Goal: Task Accomplishment & Management: Manage account settings

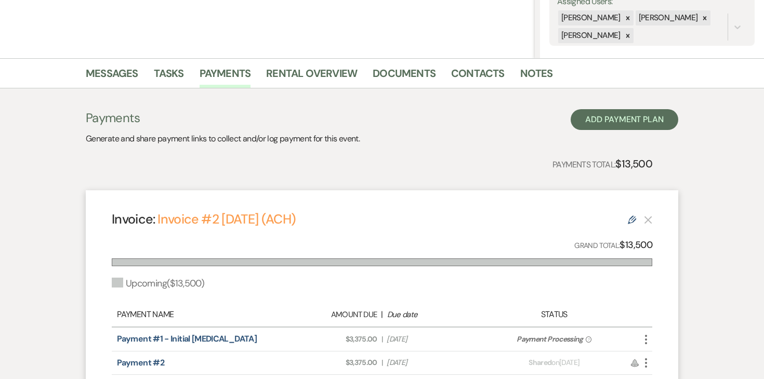
scroll to position [171, 0]
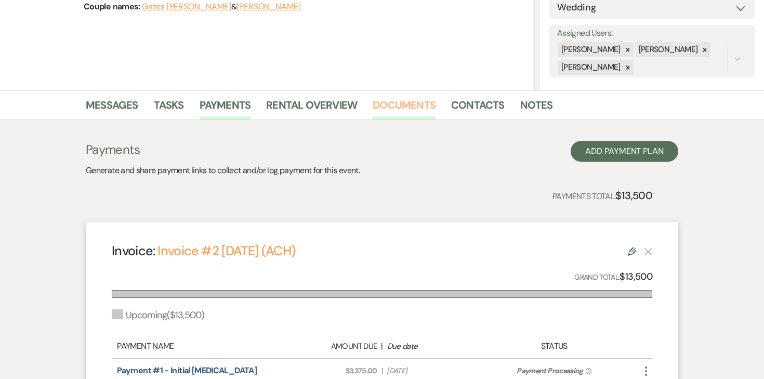
click at [399, 118] on link "Documents" at bounding box center [403, 108] width 63 height 23
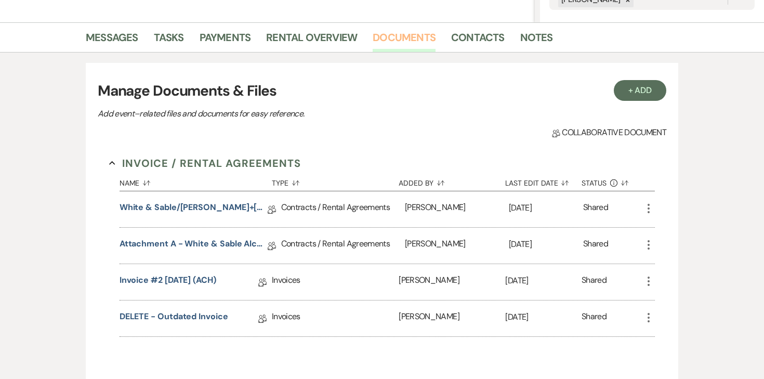
scroll to position [239, 0]
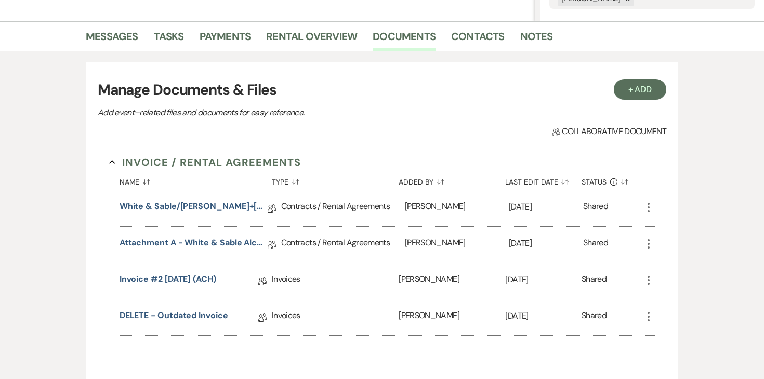
click at [243, 209] on link "White & Sable/[PERSON_NAME]+[PERSON_NAME] Rental Agreement - [DATE]" at bounding box center [193, 208] width 148 height 16
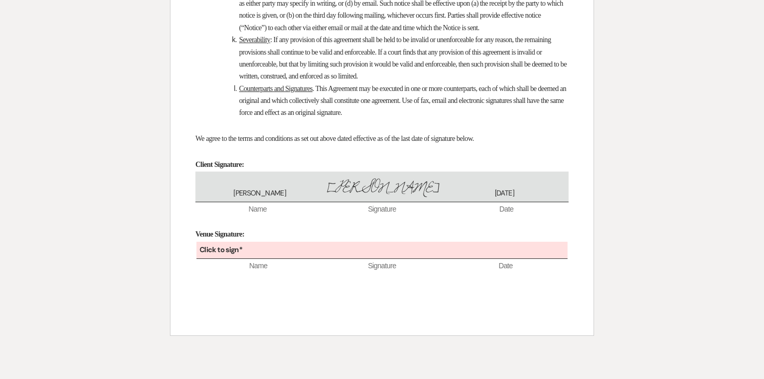
scroll to position [7138, 0]
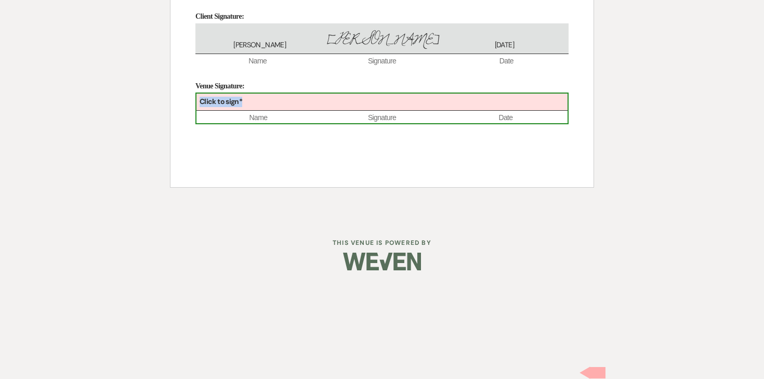
click at [395, 111] on div "Click to sign*" at bounding box center [381, 101] width 371 height 17
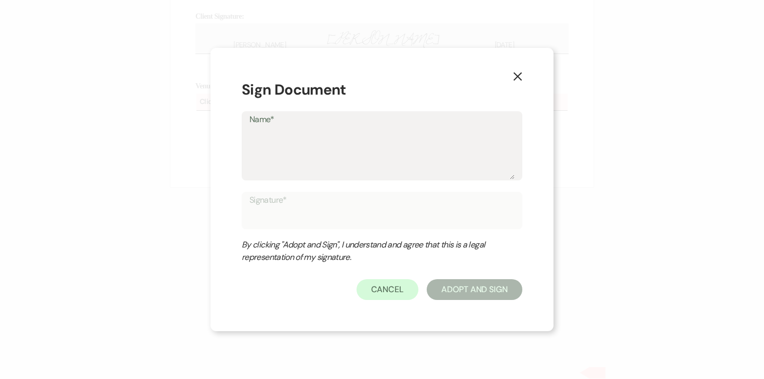
type textarea "A"
type input "A"
type textarea "An"
type input "An"
type textarea "Ang"
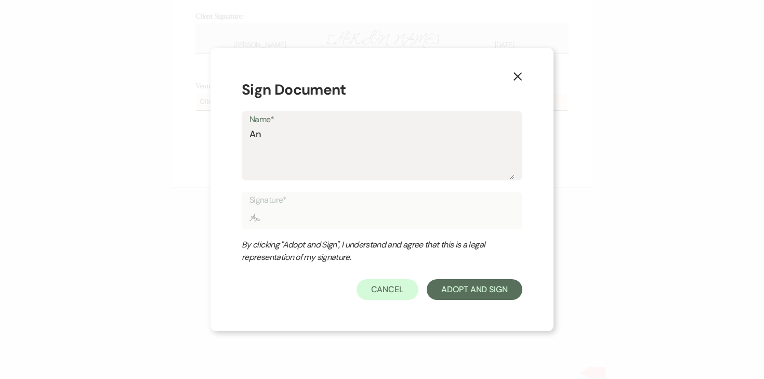
type input "Ang"
type textarea "Ange"
type input "Ange"
type textarea "Angel"
type input "Angel"
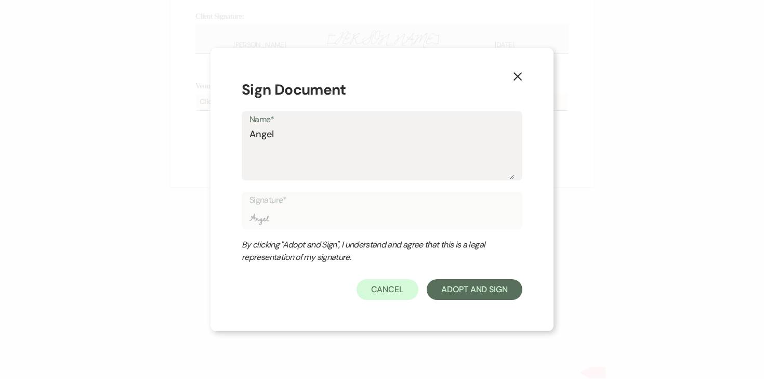
type textarea "Angel"
type input "Angel"
type textarea "Angel"
type input "Angel"
type textarea "[PERSON_NAME]"
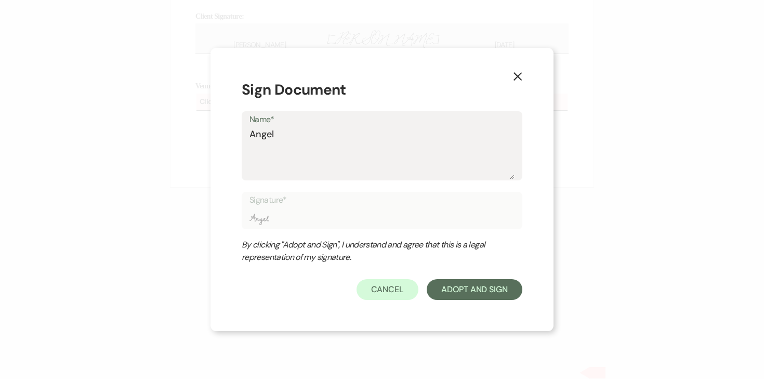
type input "[PERSON_NAME]"
type textarea "[PERSON_NAME]"
type input "[PERSON_NAME]"
type textarea "[PERSON_NAME]"
type input "[PERSON_NAME]"
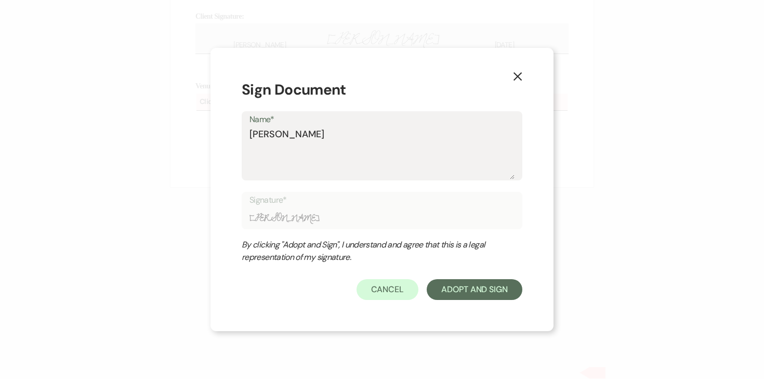
type textarea "[PERSON_NAME]"
type input "[PERSON_NAME]"
type textarea "[PERSON_NAME]"
type input "[PERSON_NAME]"
type textarea "[PERSON_NAME]"
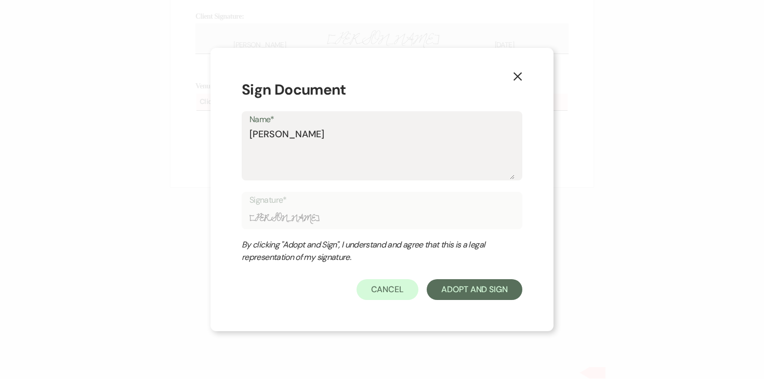
type input "[PERSON_NAME]"
type textarea "[PERSON_NAME]"
type input "[PERSON_NAME]"
type textarea "[PERSON_NAME]"
type input "[PERSON_NAME]"
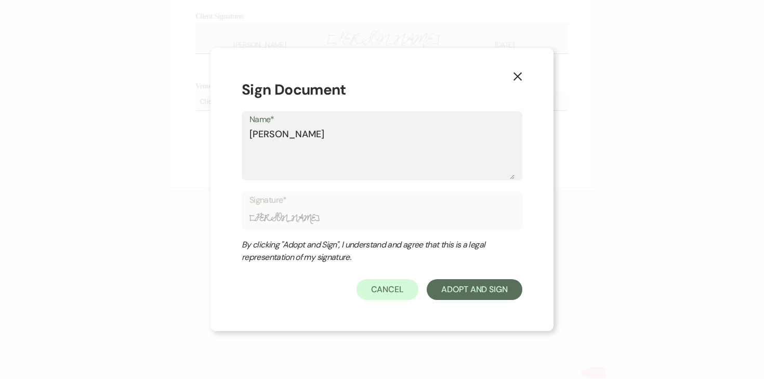
type textarea "[PERSON_NAME]"
type input "[PERSON_NAME]"
type textarea "[PERSON_NAME]"
type input "[PERSON_NAME]"
type textarea "[PERSON_NAME]"
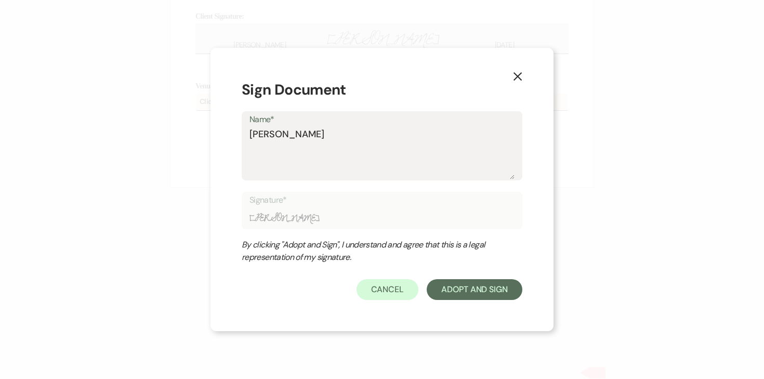
type input "[PERSON_NAME]"
type textarea "[PERSON_NAME]"
type input "[PERSON_NAME]"
type textarea "[PERSON_NAME]"
type input "[PERSON_NAME]"
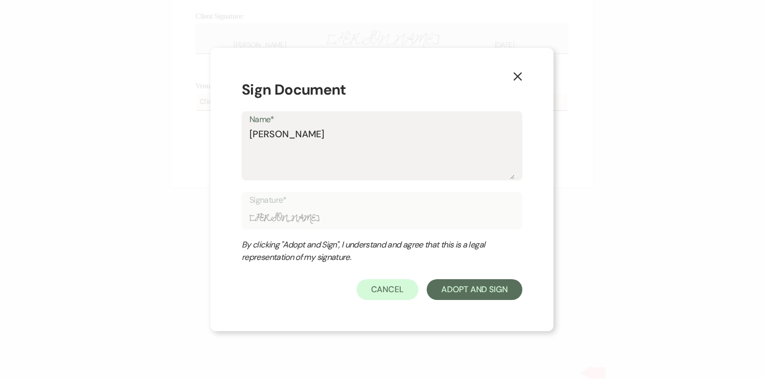
type textarea "[PERSON_NAME]"
type input "[PERSON_NAME]"
type textarea "[PERSON_NAME]"
type input "[PERSON_NAME]"
type textarea "[PERSON_NAME]"
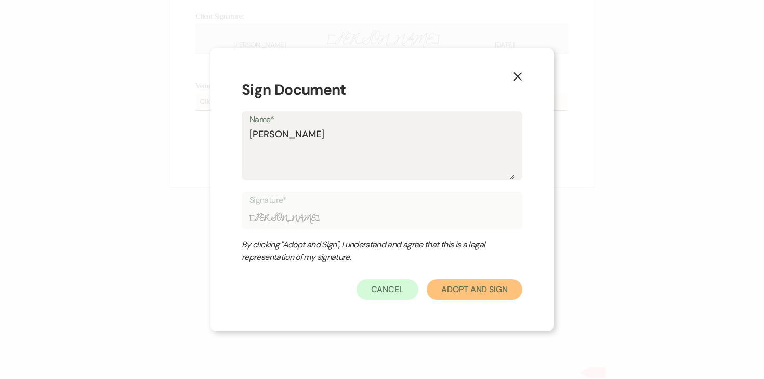
click at [510, 296] on button "Adopt And Sign" at bounding box center [474, 289] width 96 height 21
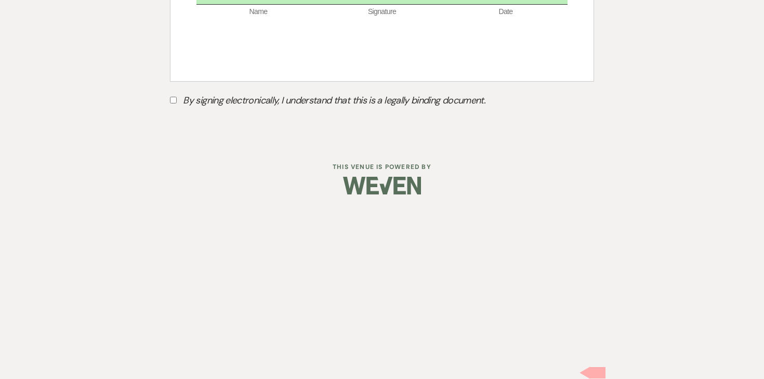
scroll to position [7182, 0]
click at [170, 103] on input "By signing electronically, I understand that this is a legally binding document." at bounding box center [173, 100] width 7 height 7
checkbox input "true"
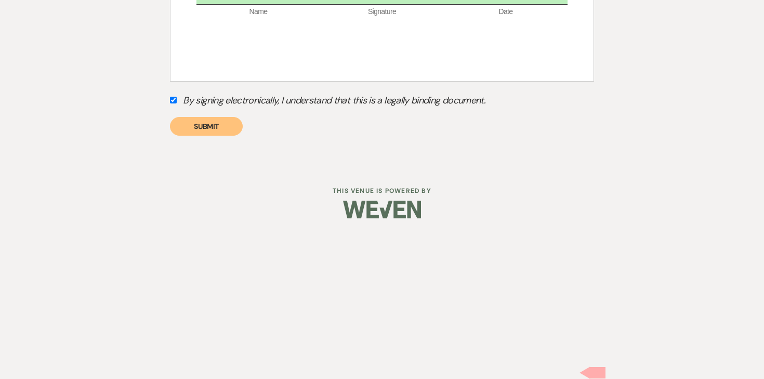
click at [218, 136] on button "Submit" at bounding box center [206, 126] width 73 height 19
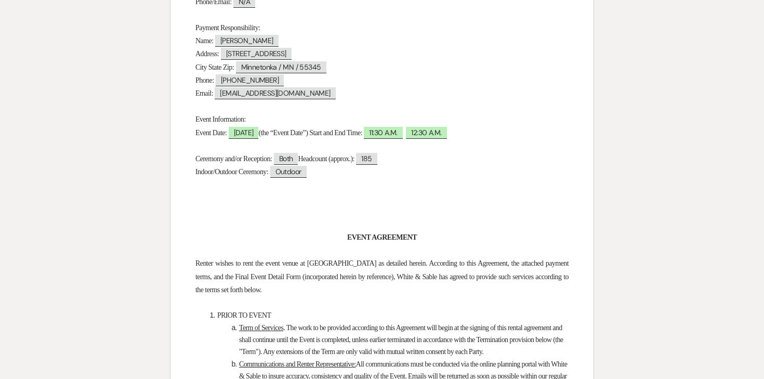
scroll to position [0, 0]
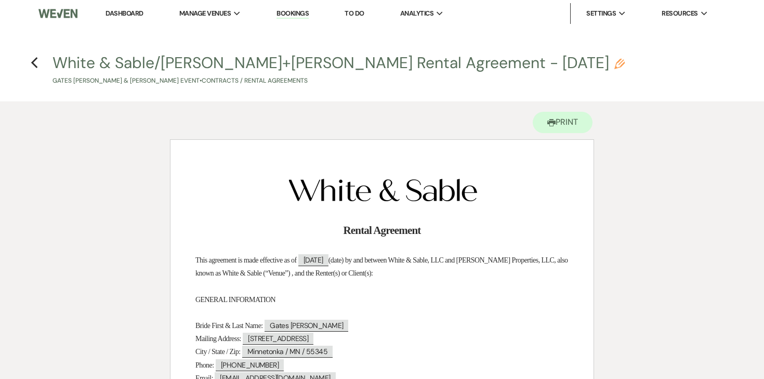
click at [38, 61] on h4 "Previous White & Sable/[PERSON_NAME]+[PERSON_NAME] Rental Agreement - [DATE] Pe…" at bounding box center [382, 69] width 748 height 34
click at [35, 64] on icon "Previous" at bounding box center [35, 63] width 8 height 12
select select "6"
select select "25"
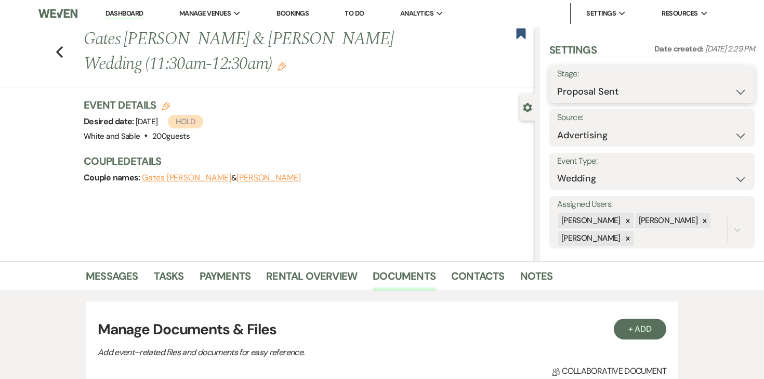
click at [595, 94] on select "Inquiry Follow Up Tour Requested Tour Confirmed Toured Proposal Sent Booked Lost" at bounding box center [652, 92] width 190 height 20
select select "7"
click at [557, 82] on select "Inquiry Follow Up Tour Requested Tour Confirmed Toured Proposal Sent Booked Lost" at bounding box center [652, 92] width 190 height 20
click at [742, 83] on button "Save" at bounding box center [733, 84] width 42 height 21
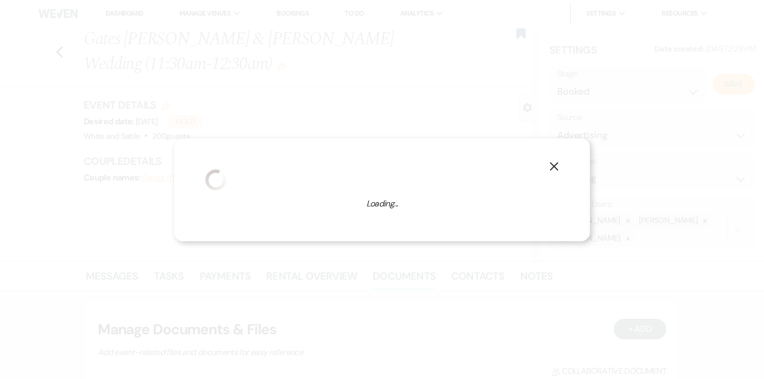
select select "1"
select select "684"
select select "false"
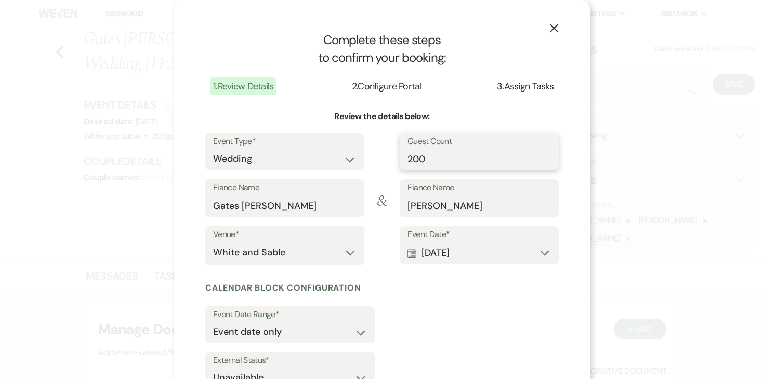
click at [423, 154] on input "200" at bounding box center [478, 159] width 143 height 20
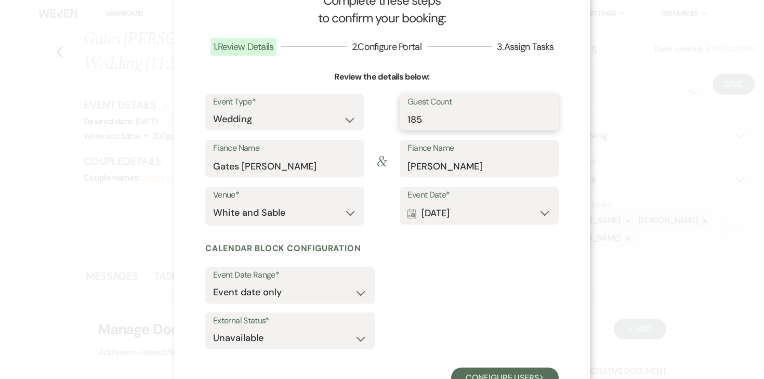
scroll to position [79, 0]
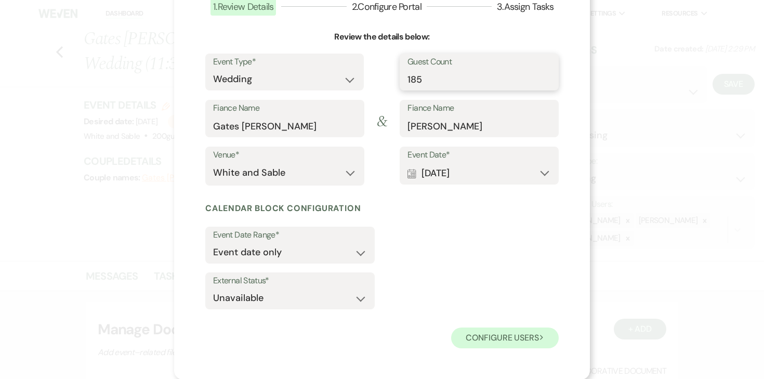
type input "185"
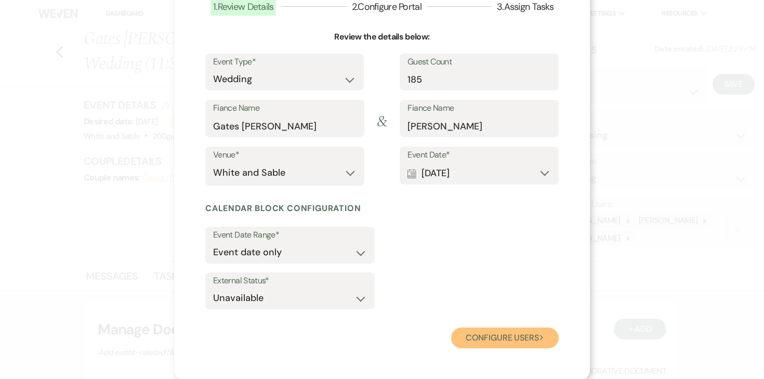
click at [500, 338] on button "Configure users Next" at bounding box center [505, 337] width 108 height 21
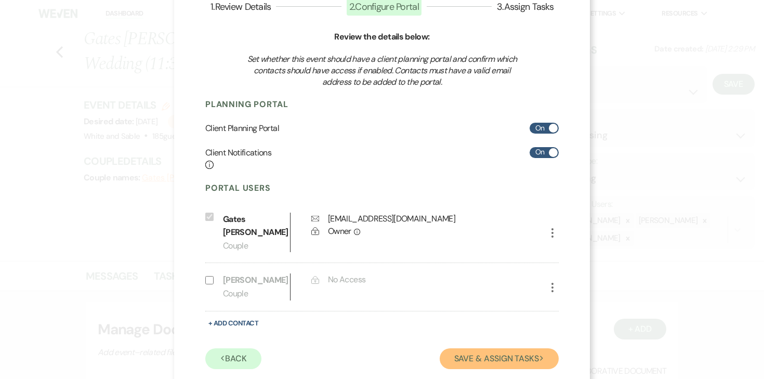
click at [481, 348] on button "Save & Assign Tasks Next" at bounding box center [498, 358] width 119 height 21
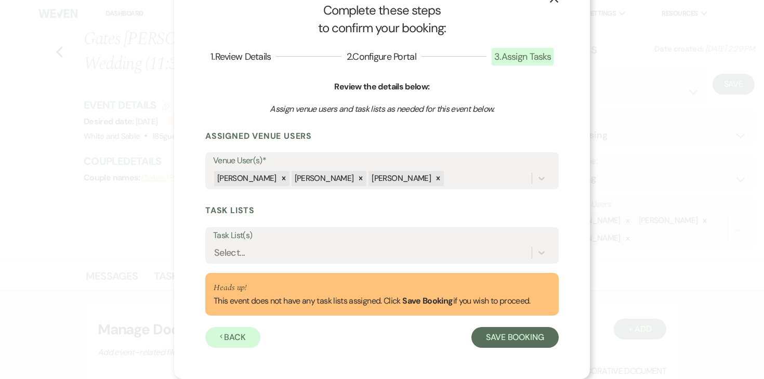
scroll to position [30, 0]
click at [365, 257] on div "Select..." at bounding box center [372, 253] width 318 height 18
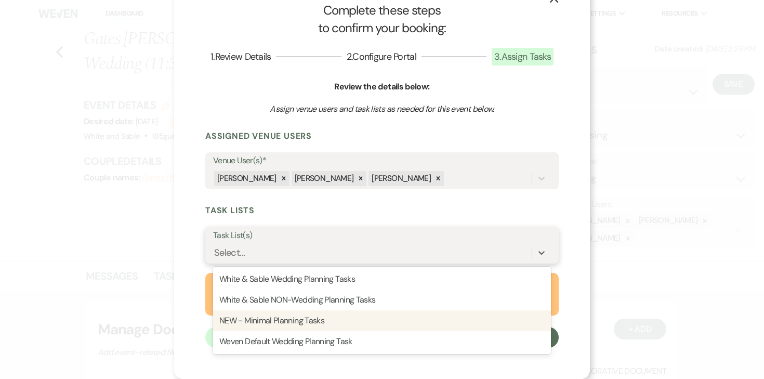
click at [336, 320] on div "NEW - Minimal Planning Tasks" at bounding box center [382, 320] width 338 height 21
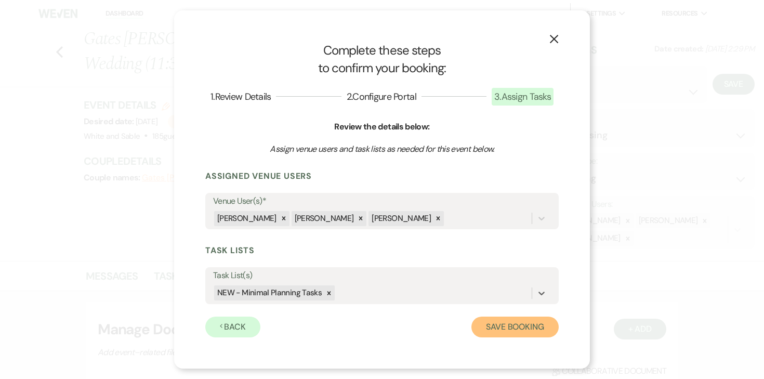
click at [486, 323] on button "Save Booking" at bounding box center [514, 326] width 87 height 21
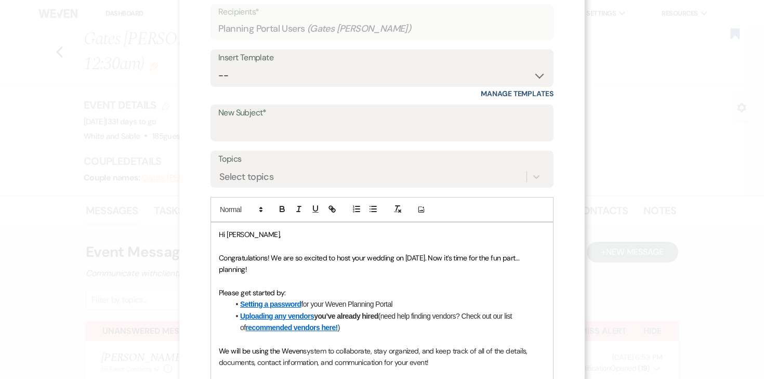
scroll to position [11, 0]
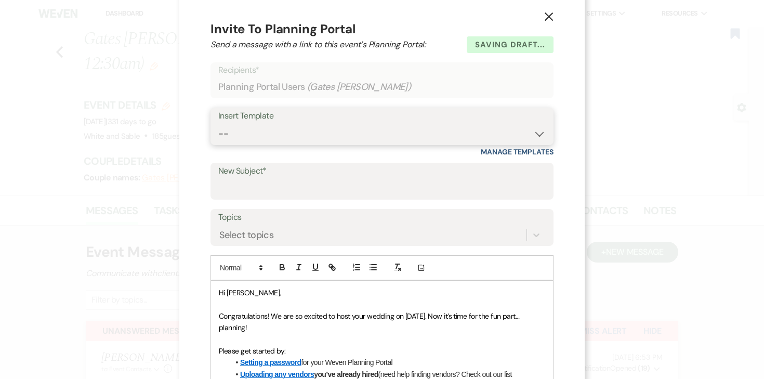
click at [323, 129] on select "-- Inquiry Response (Venue Guide) Schedule - Venue Tour Appt Confirmation Sched…" at bounding box center [381, 134] width 327 height 20
select select "3393"
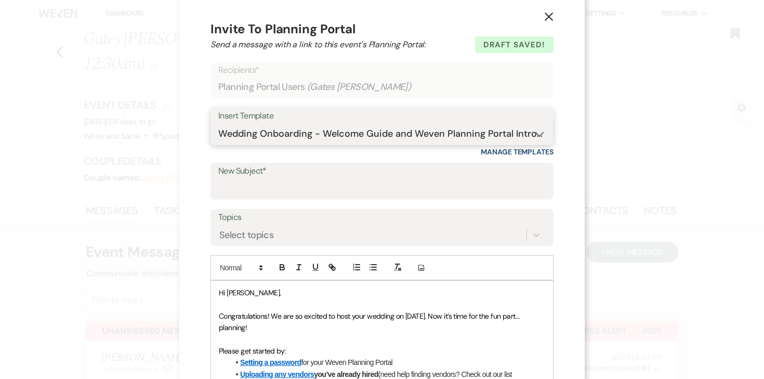
click at [218, 124] on select "-- Inquiry Response (Venue Guide) Schedule - Venue Tour Appt Confirmation Sched…" at bounding box center [381, 134] width 327 height 20
type input "You're Officially Booked – Let’s Start Planning! 🎉"
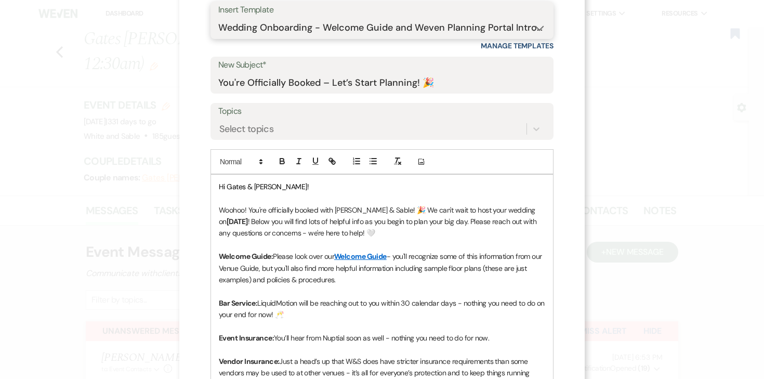
scroll to position [124, 0]
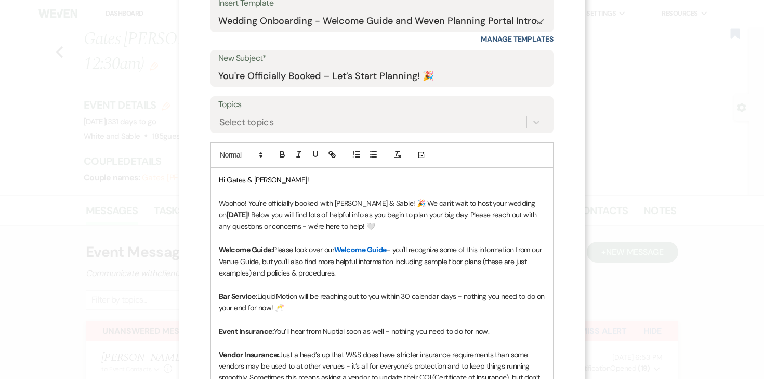
click at [232, 215] on strong "[DATE]" at bounding box center [236, 214] width 21 height 9
drag, startPoint x: 509, startPoint y: 204, endPoint x: 537, endPoint y: 204, distance: 28.6
click at [537, 204] on p "Woohoo! You're officially booked with [PERSON_NAME] & Sable! 🎉 We can't wait to…" at bounding box center [382, 214] width 326 height 35
click at [497, 206] on p "Woohoo! You're officially booked with [PERSON_NAME] & Sable! 🎉 We can't wait to…" at bounding box center [382, 214] width 326 height 35
drag, startPoint x: 509, startPoint y: 205, endPoint x: 541, endPoint y: 204, distance: 31.7
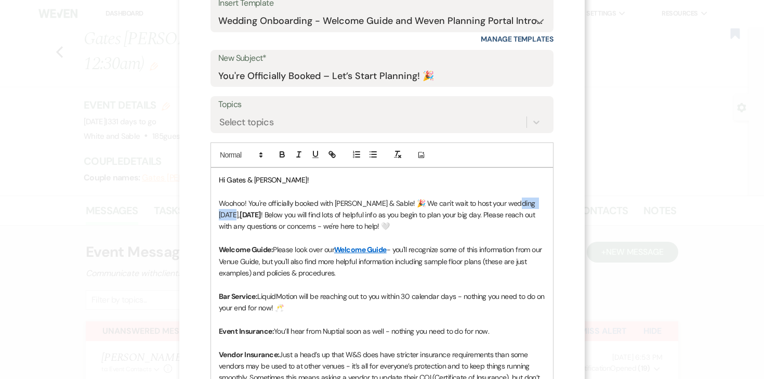
click at [541, 204] on p "Woohoo! You're officially booked with [PERSON_NAME] & Sable! 🎉 We can't wait to…" at bounding box center [382, 214] width 326 height 35
click at [285, 156] on icon "button" at bounding box center [281, 154] width 9 height 9
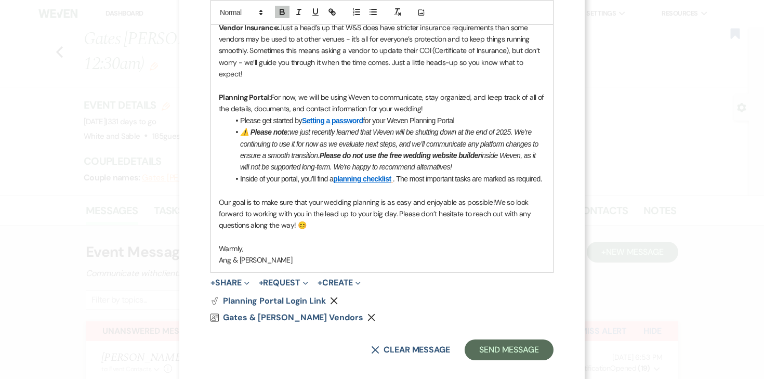
scroll to position [463, 0]
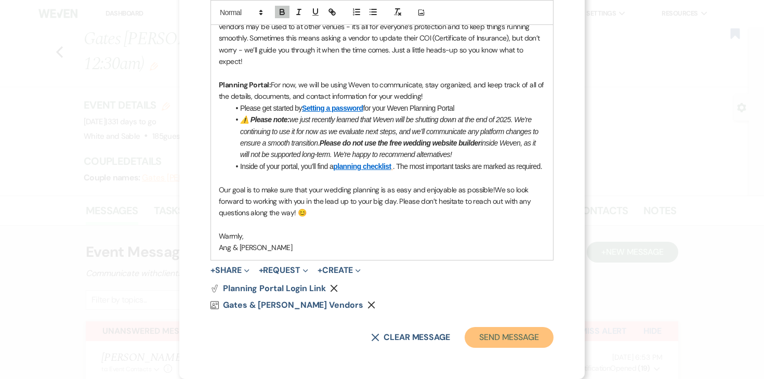
click at [499, 334] on button "Send Message" at bounding box center [508, 337] width 89 height 21
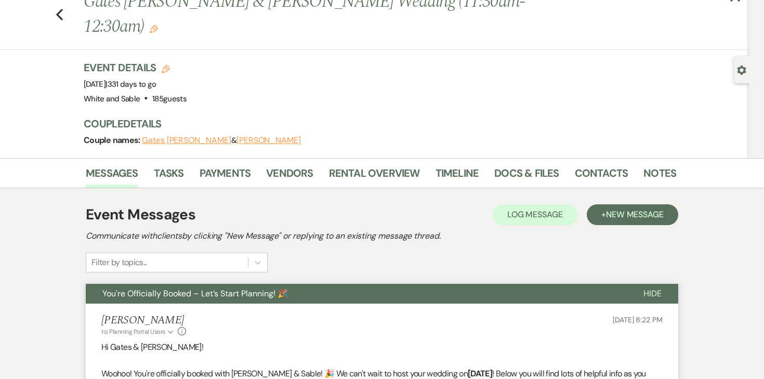
scroll to position [0, 0]
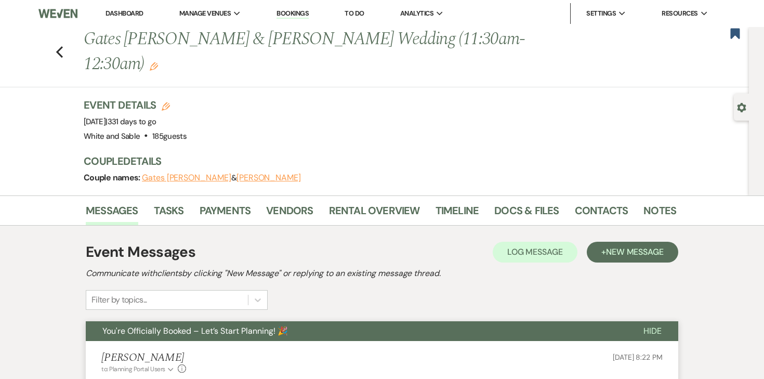
click at [192, 200] on li "Tasks" at bounding box center [177, 212] width 46 height 25
click at [175, 202] on link "Tasks" at bounding box center [169, 213] width 30 height 23
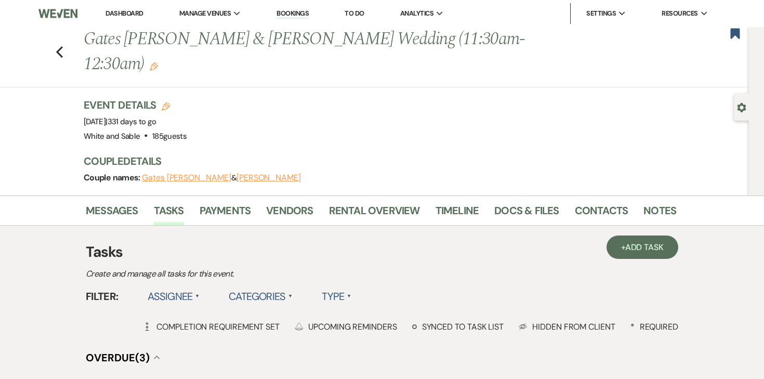
click at [187, 287] on label "Assignee ▲" at bounding box center [174, 296] width 52 height 19
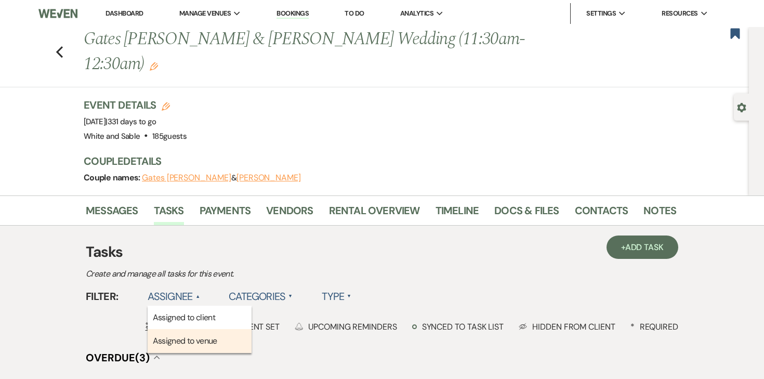
click at [179, 329] on li "Assigned to venue" at bounding box center [200, 341] width 104 height 24
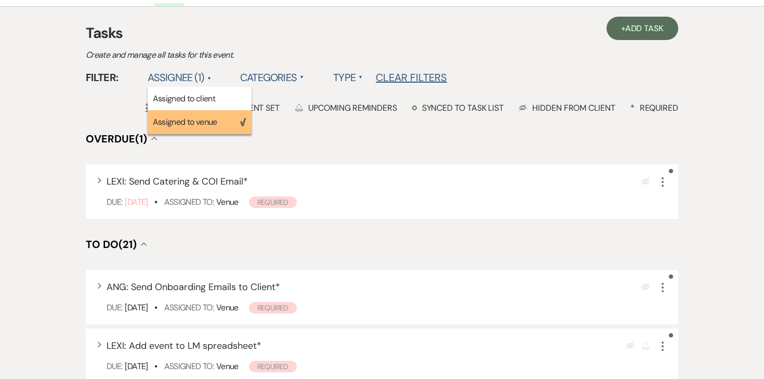
scroll to position [225, 0]
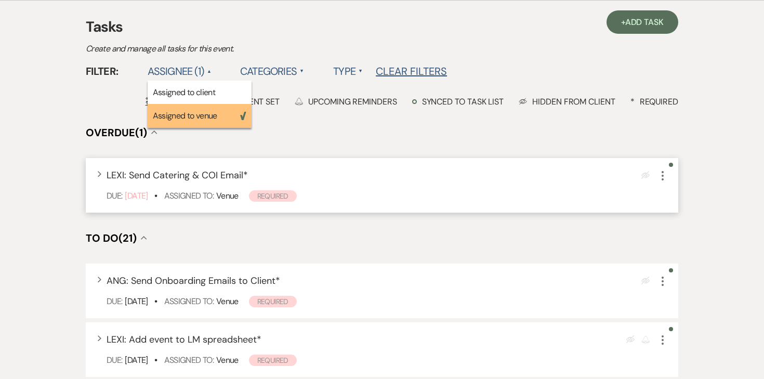
click at [665, 169] on icon "More" at bounding box center [662, 175] width 12 height 12
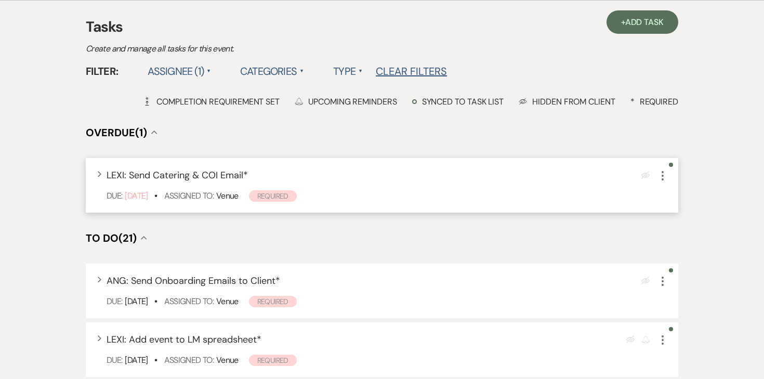
click at [661, 171] on use "button" at bounding box center [662, 175] width 2 height 9
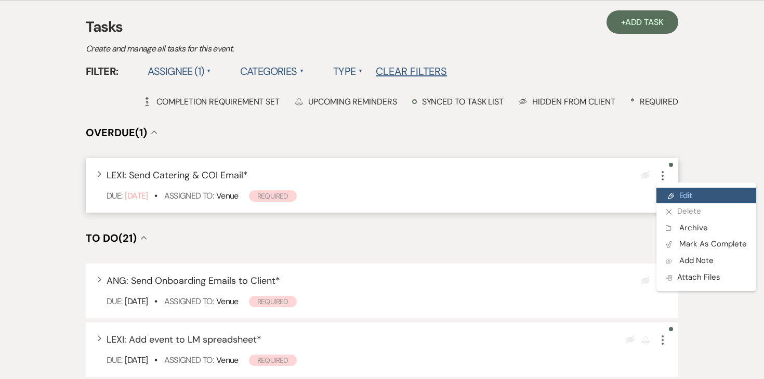
click at [669, 192] on icon "Pencil" at bounding box center [670, 196] width 6 height 8
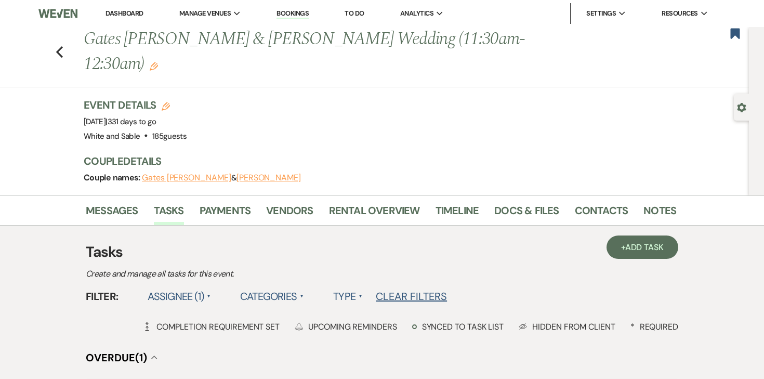
select select "true"
select select "31"
select select "venueHost"
select select "host"
select select "onDueDate"
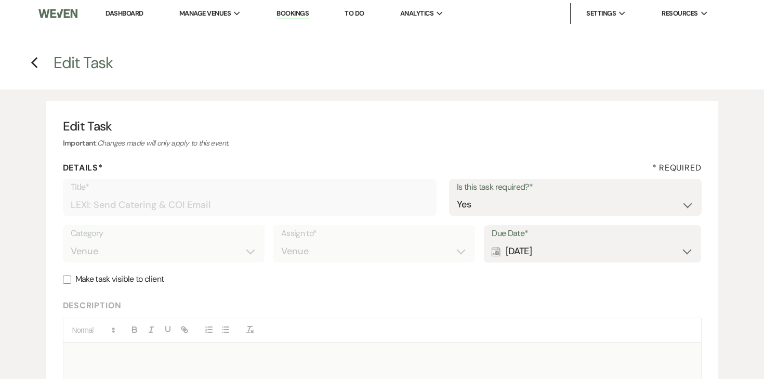
click at [516, 255] on div "Calendar [DATE] Expand" at bounding box center [592, 251] width 202 height 20
select select "month"
select select "beforeEventDate"
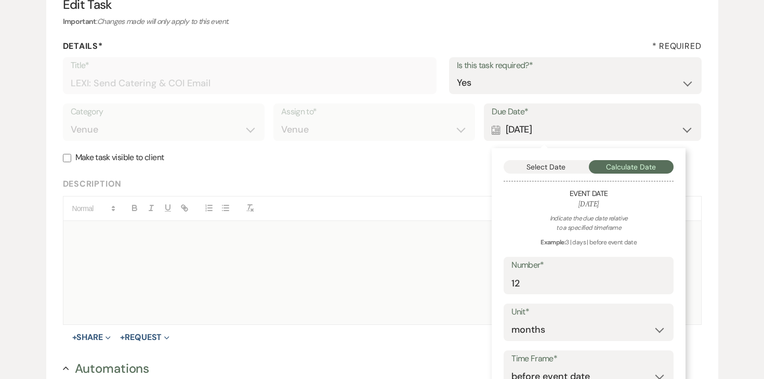
scroll to position [123, 0]
click at [534, 274] on input "12" at bounding box center [588, 282] width 154 height 20
type input "10"
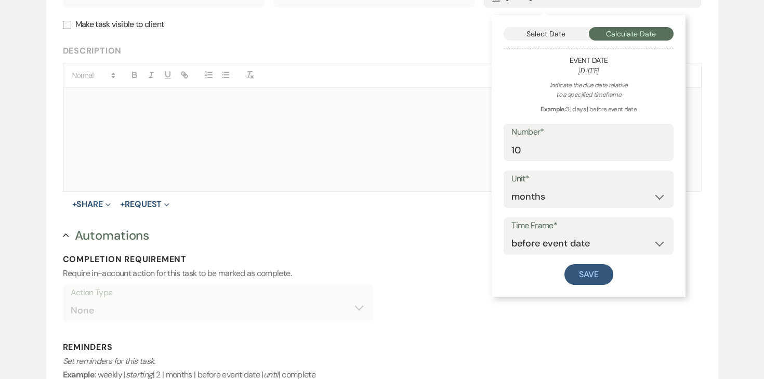
scroll to position [258, 0]
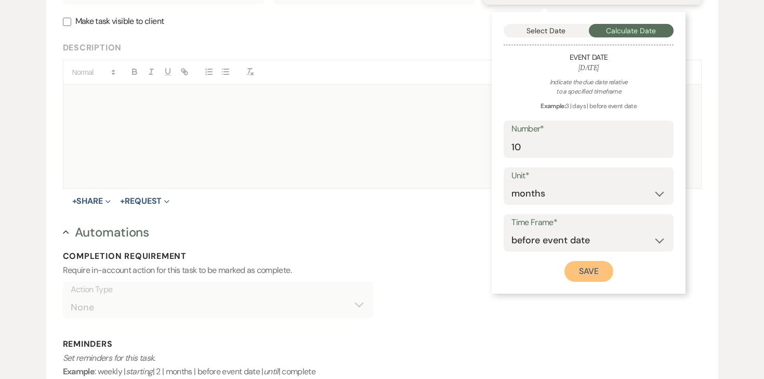
click at [604, 274] on button "Save" at bounding box center [588, 271] width 49 height 21
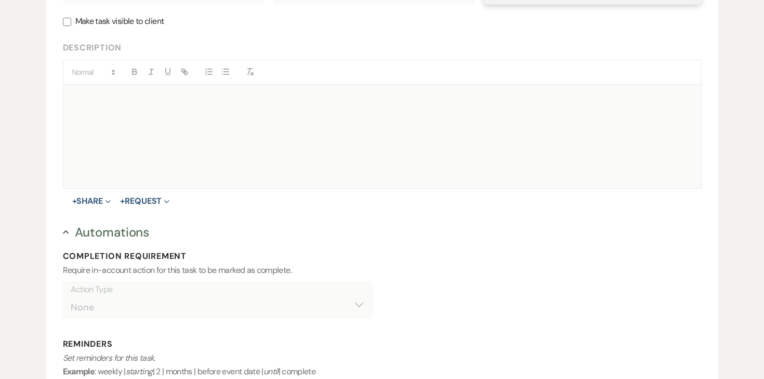
scroll to position [460, 0]
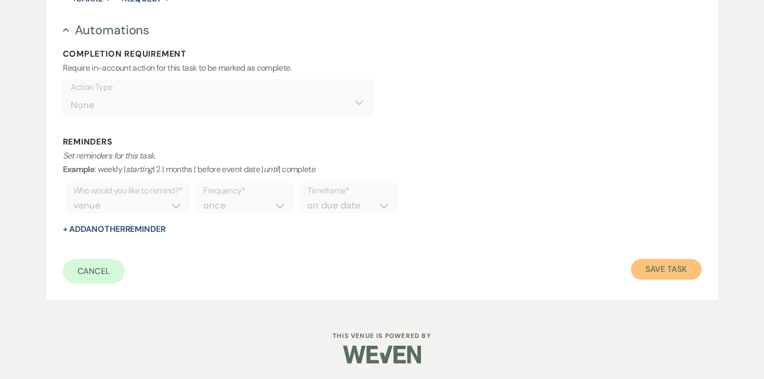
click at [657, 263] on button "Save Task" at bounding box center [666, 269] width 70 height 21
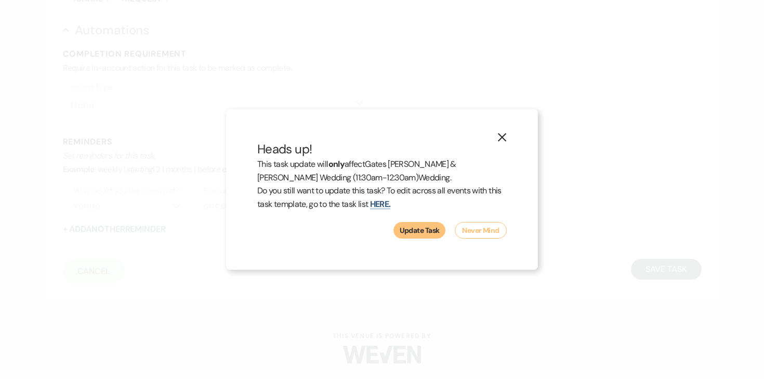
click at [437, 235] on button "Update Task" at bounding box center [419, 230] width 52 height 17
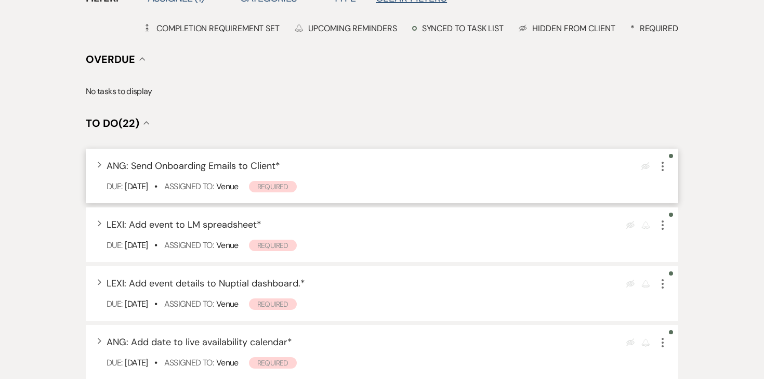
scroll to position [300, 0]
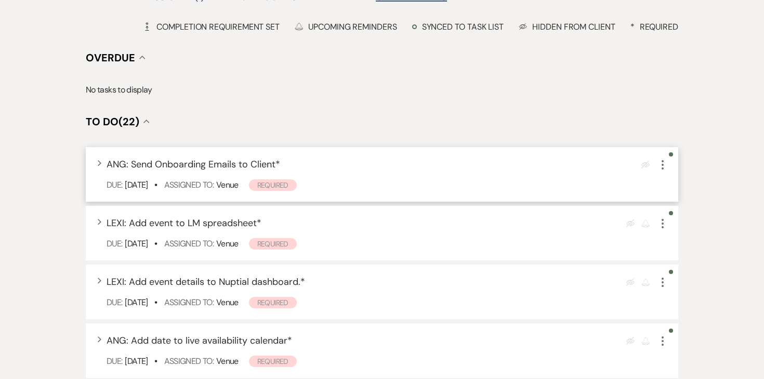
click at [665, 158] on icon "More" at bounding box center [662, 164] width 12 height 12
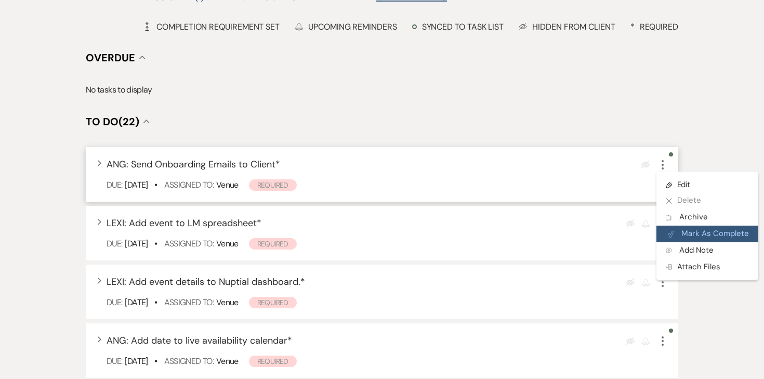
click at [691, 225] on button "Plan Portal Link Mark As Complete" at bounding box center [707, 233] width 102 height 17
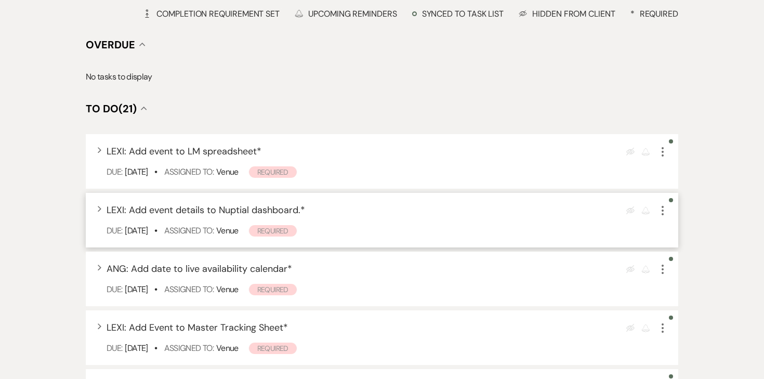
scroll to position [319, 0]
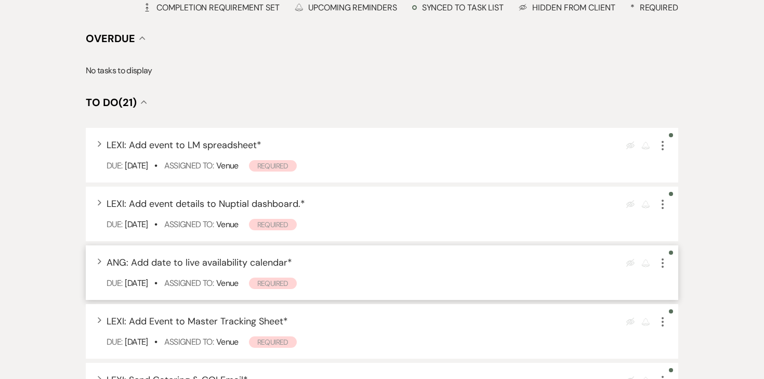
click at [663, 257] on icon "More" at bounding box center [662, 263] width 12 height 12
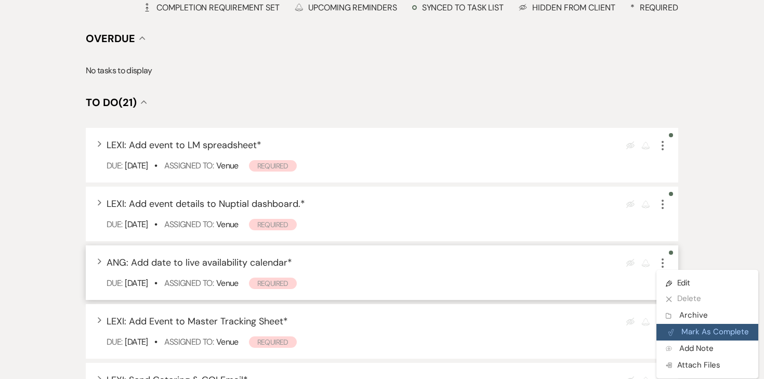
click at [685, 324] on button "Plan Portal Link Mark As Complete" at bounding box center [707, 332] width 102 height 17
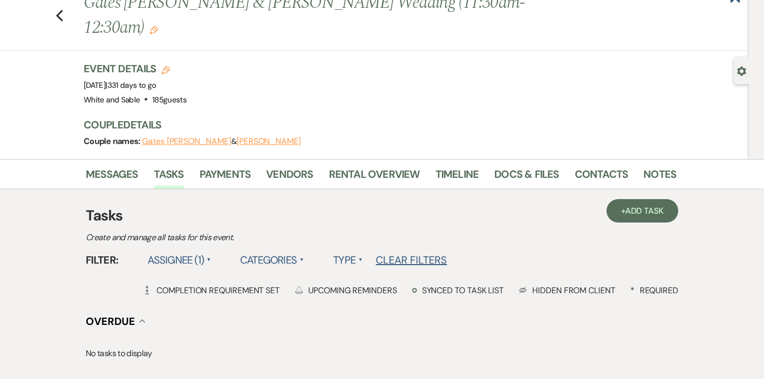
scroll to position [0, 0]
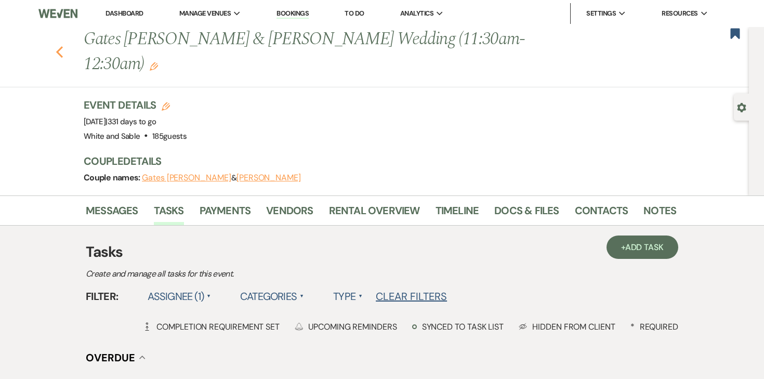
click at [56, 46] on icon "Previous" at bounding box center [60, 52] width 8 height 12
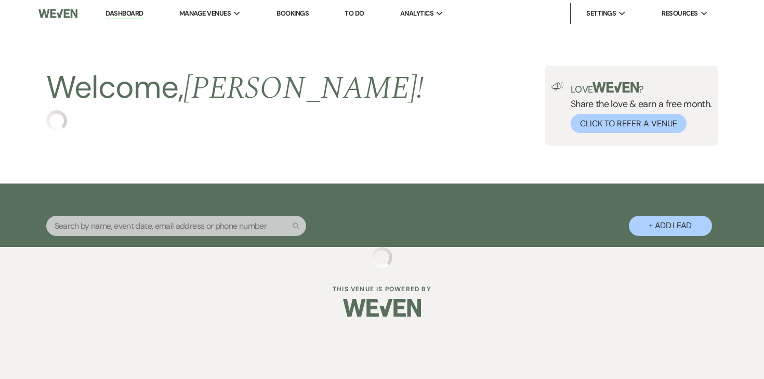
select select "6"
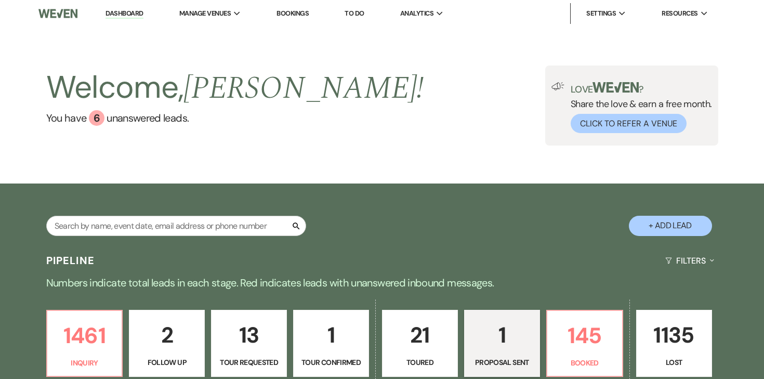
click at [135, 16] on link "Dashboard" at bounding box center [123, 14] width 37 height 10
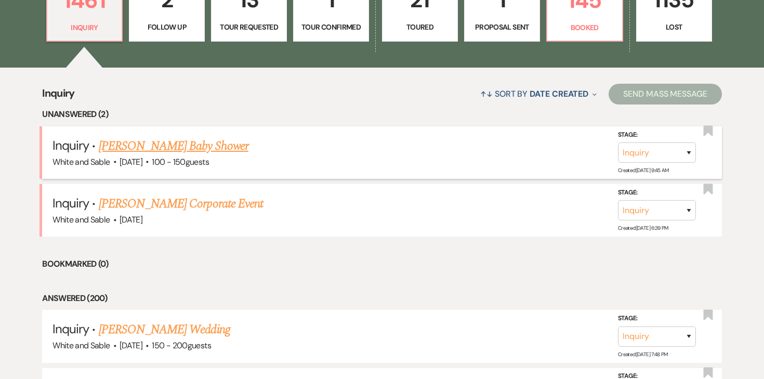
scroll to position [341, 0]
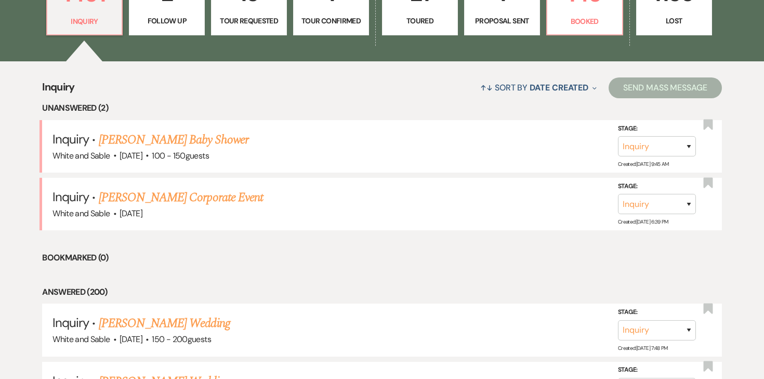
click at [510, 13] on link "1 Proposal Sent" at bounding box center [502, 2] width 76 height 68
select select "6"
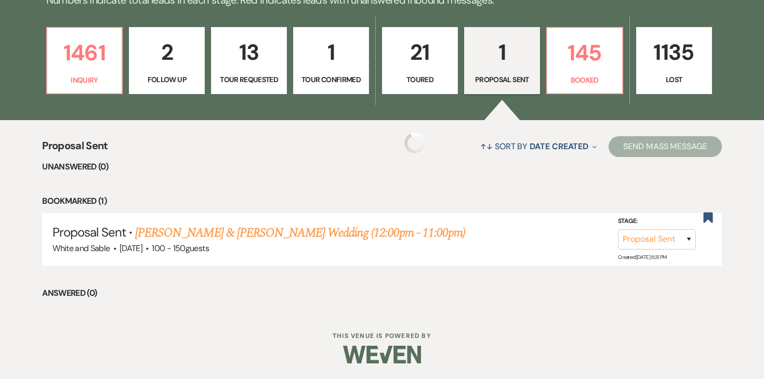
scroll to position [282, 0]
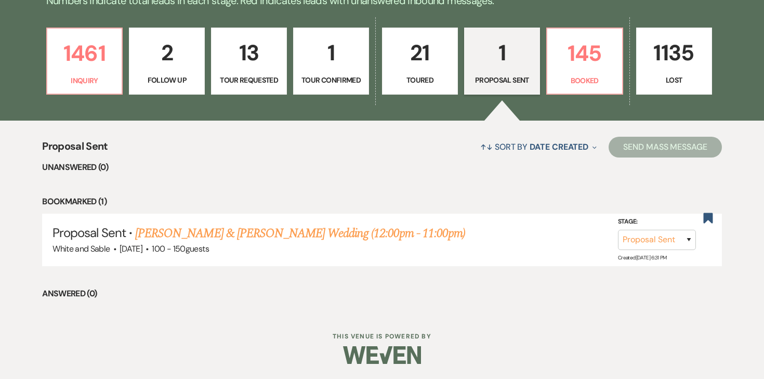
click at [183, 76] on p "Follow Up" at bounding box center [167, 79] width 62 height 11
select select "9"
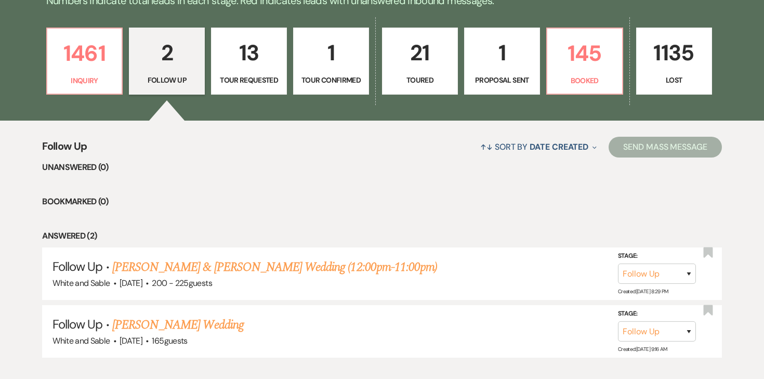
scroll to position [345, 0]
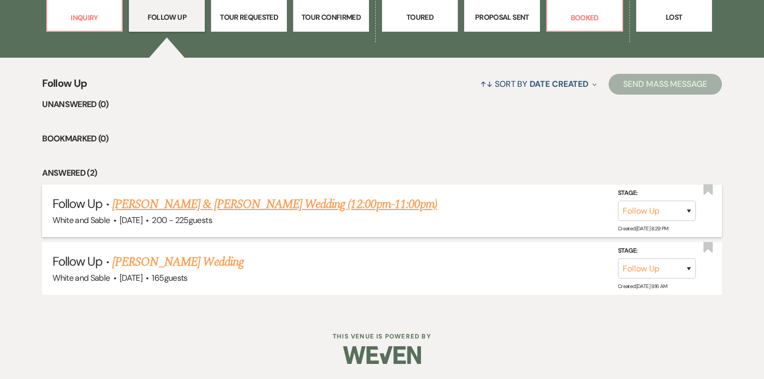
click at [186, 210] on link "[PERSON_NAME] & [PERSON_NAME] Wedding (12:00pm-11:00pm)" at bounding box center [274, 204] width 325 height 19
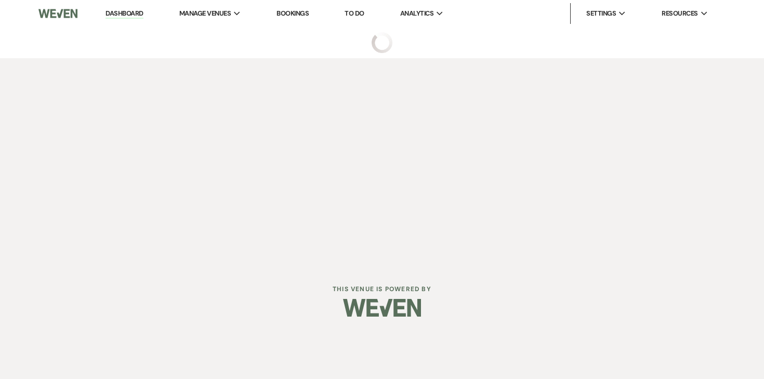
select select "9"
select select "20"
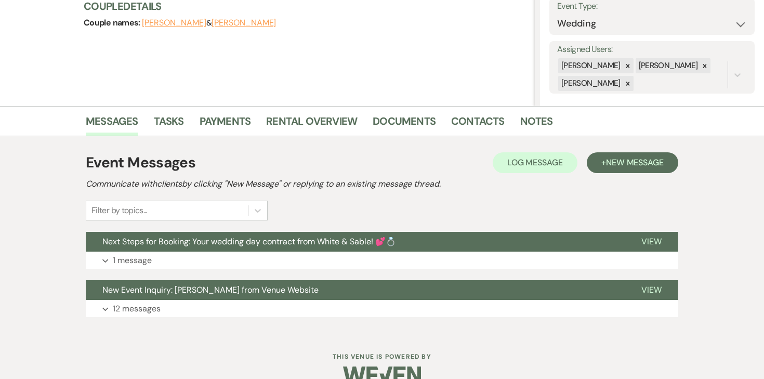
scroll to position [176, 0]
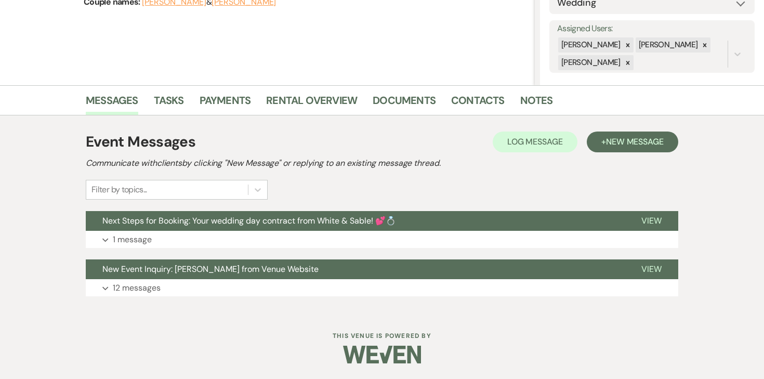
click at [136, 249] on div "Event Messages Log Log Message + New Message Communicate with clients by clicki…" at bounding box center [382, 214] width 592 height 176
click at [144, 240] on p "1 message" at bounding box center [132, 240] width 39 height 14
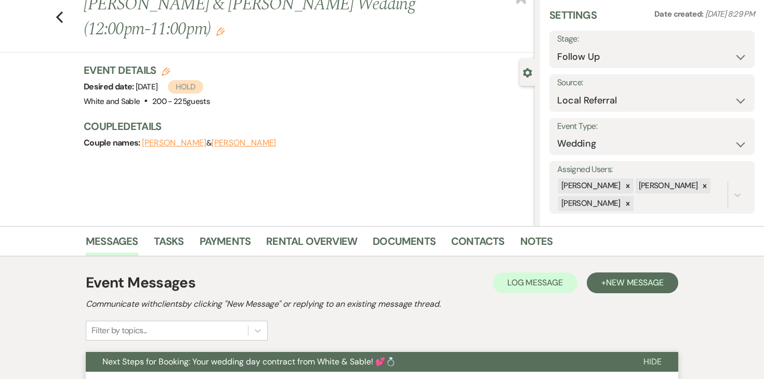
scroll to position [0, 0]
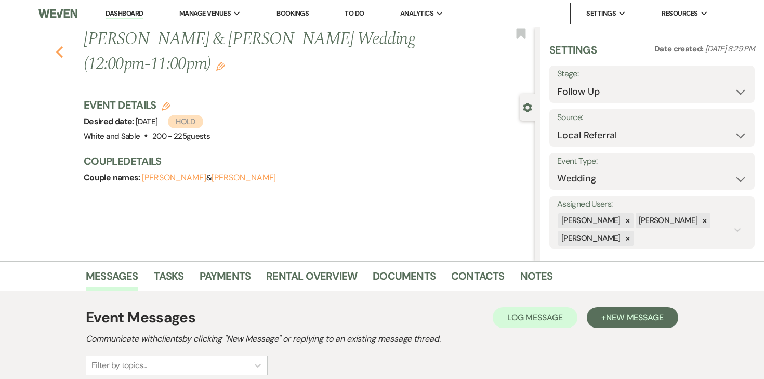
click at [62, 53] on icon "Previous" at bounding box center [60, 52] width 8 height 12
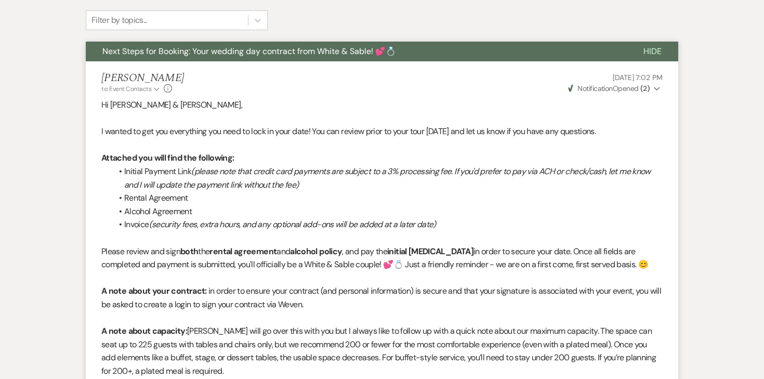
select select "9"
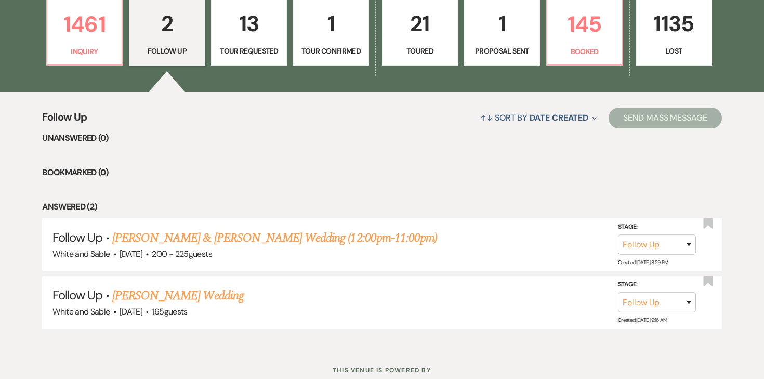
scroll to position [248, 0]
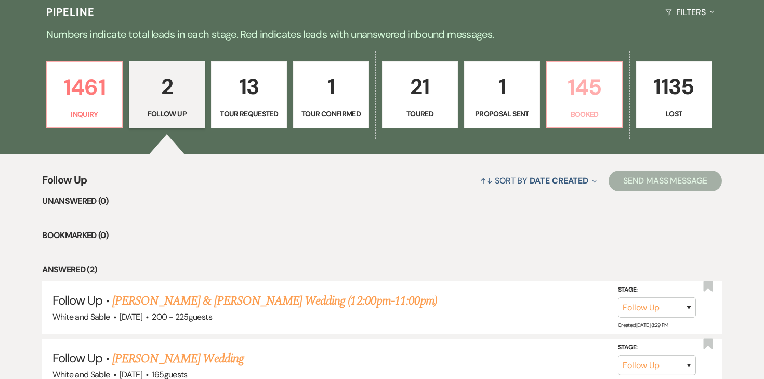
click at [575, 112] on p "Booked" at bounding box center [584, 114] width 62 height 11
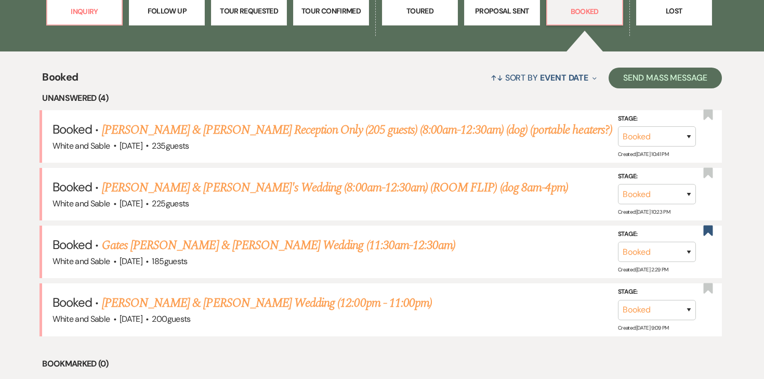
scroll to position [368, 0]
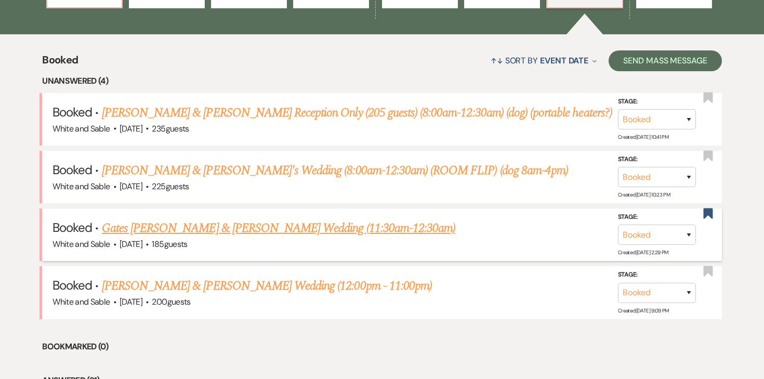
click at [366, 224] on link "Gates [PERSON_NAME] & [PERSON_NAME] Wedding (11:30am-12:30am)" at bounding box center [278, 228] width 353 height 19
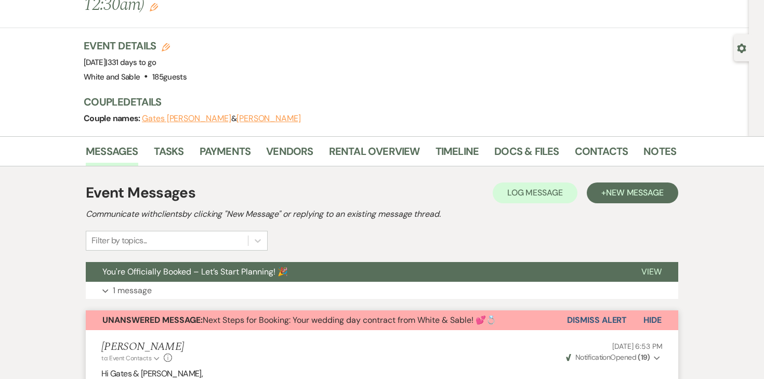
scroll to position [59, 0]
click at [598, 311] on button "Dismiss Alert" at bounding box center [597, 321] width 60 height 20
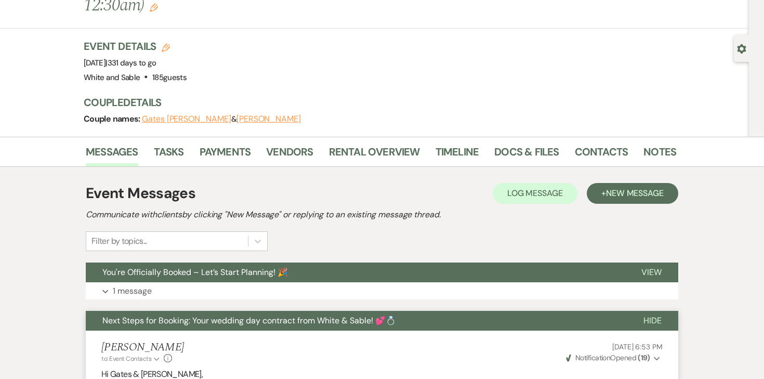
scroll to position [0, 0]
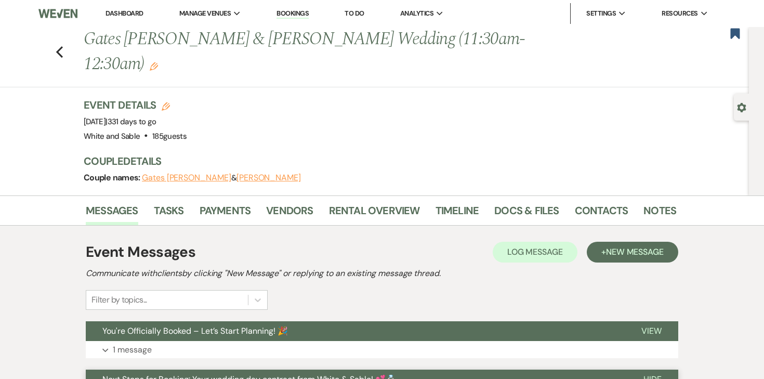
click at [63, 35] on div "Previous Gates [PERSON_NAME] & [PERSON_NAME] Wedding (11:30am-12:30am) Edit Boo…" at bounding box center [372, 57] width 754 height 60
click at [61, 46] on icon "Previous" at bounding box center [60, 52] width 8 height 12
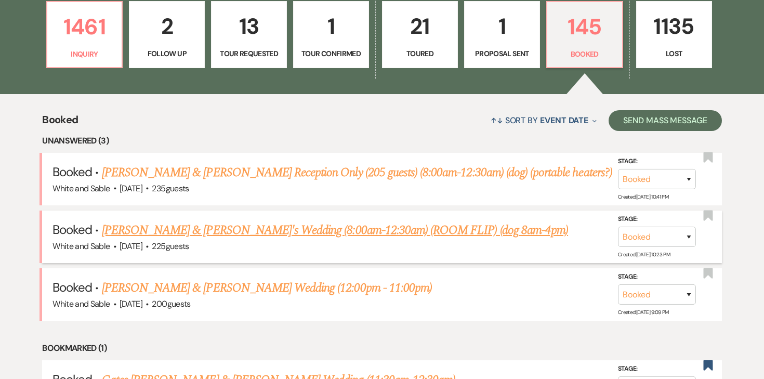
scroll to position [310, 0]
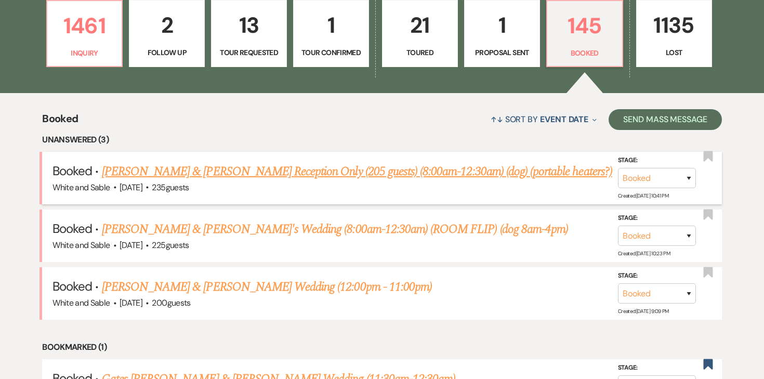
click at [180, 172] on link "[PERSON_NAME] & [PERSON_NAME] Reception Only (205 guests) (8:00am-12:30am) (dog…" at bounding box center [357, 171] width 510 height 19
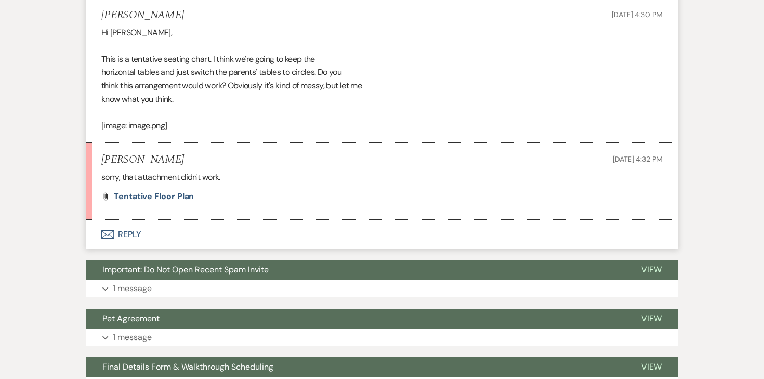
scroll to position [1421, 0]
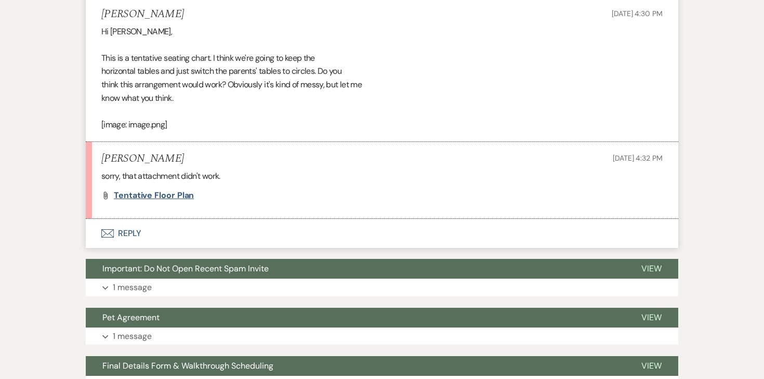
click at [176, 198] on span "tentative floor plan" at bounding box center [154, 195] width 80 height 11
